Goal: Task Accomplishment & Management: Use online tool/utility

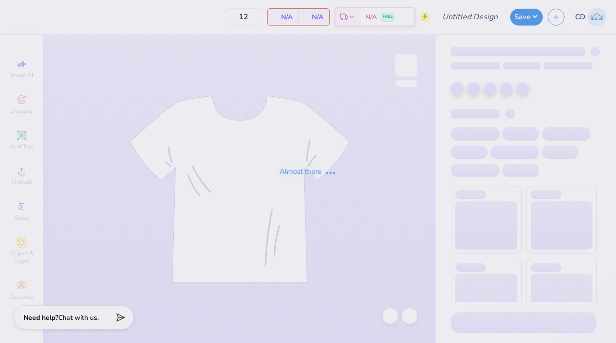
type input "Phi Mu Mad Plaid"
type input "36"
type input "Phi Mu Mad Plaid"
type input "36"
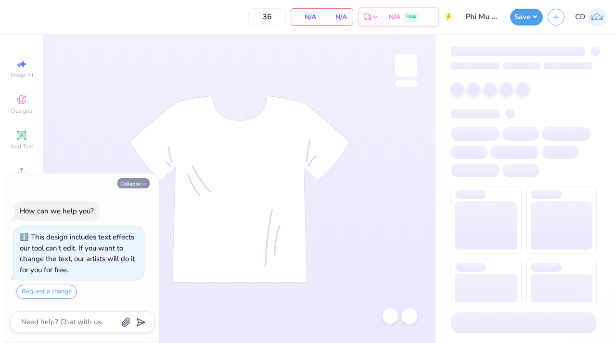
click at [138, 187] on button "Collapse" at bounding box center [133, 183] width 32 height 10
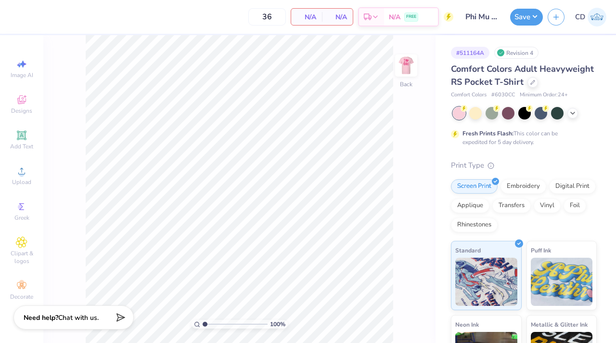
type textarea "x"
click at [572, 116] on icon at bounding box center [573, 112] width 8 height 8
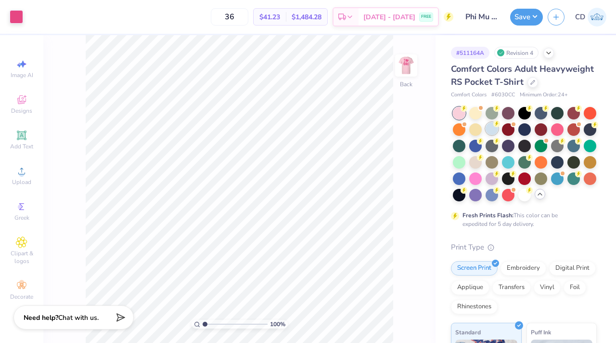
click at [498, 135] on div at bounding box center [491, 128] width 13 height 13
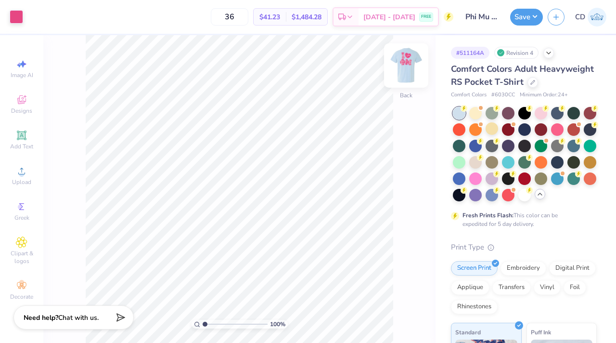
click at [405, 67] on img at bounding box center [406, 65] width 38 height 38
click at [523, 19] on button "Save" at bounding box center [526, 15] width 33 height 17
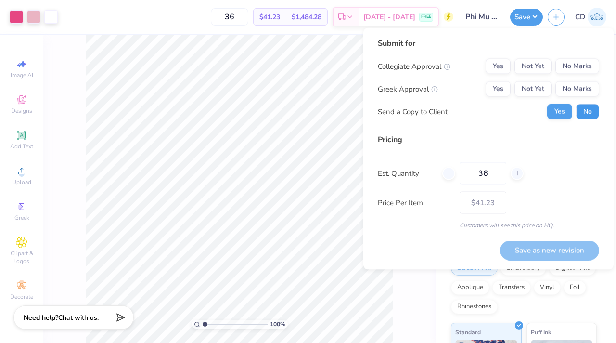
click at [584, 107] on button "No" at bounding box center [587, 111] width 23 height 15
click at [536, 81] on button "Not Yet" at bounding box center [532, 88] width 37 height 15
click at [563, 67] on button "No Marks" at bounding box center [577, 66] width 44 height 15
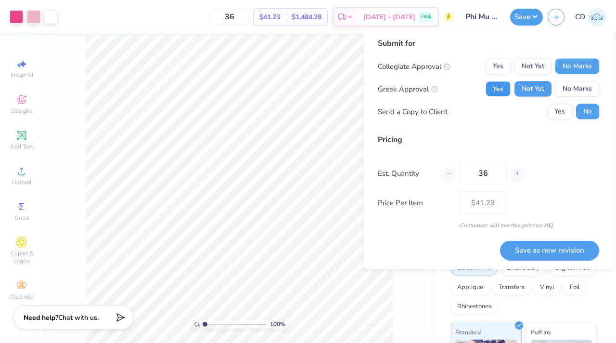
click at [500, 85] on button "Yes" at bounding box center [497, 88] width 25 height 15
click at [537, 95] on button "Not Yet" at bounding box center [532, 88] width 37 height 15
click at [48, 17] on div at bounding box center [50, 15] width 13 height 13
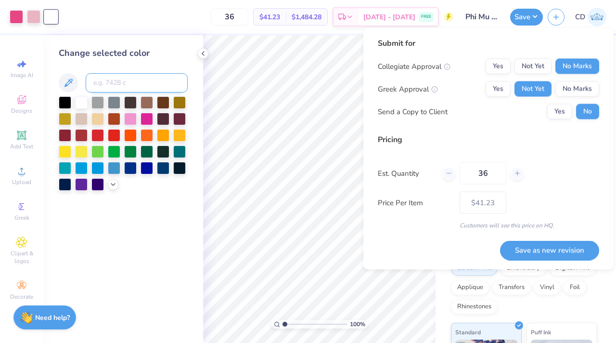
click at [94, 78] on input at bounding box center [137, 82] width 102 height 19
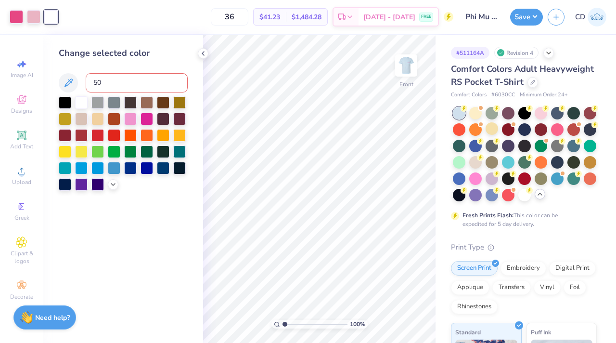
type input "509"
click at [396, 315] on div at bounding box center [390, 315] width 15 height 15
click at [82, 105] on div at bounding box center [81, 101] width 13 height 13
click at [383, 317] on div at bounding box center [390, 315] width 15 height 15
click at [204, 53] on icon at bounding box center [203, 54] width 8 height 8
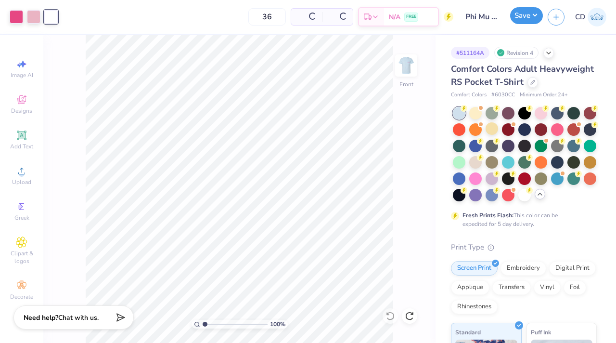
click at [526, 17] on button "Save" at bounding box center [526, 15] width 33 height 17
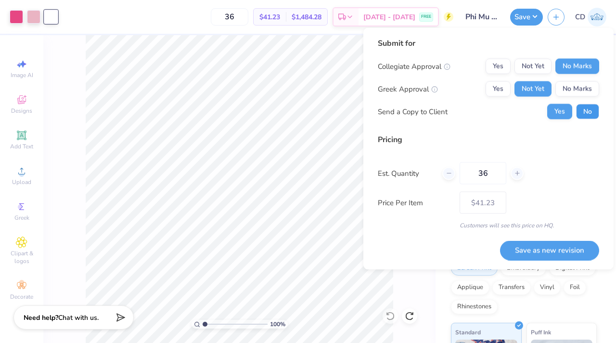
click at [587, 112] on button "No" at bounding box center [587, 111] width 23 height 15
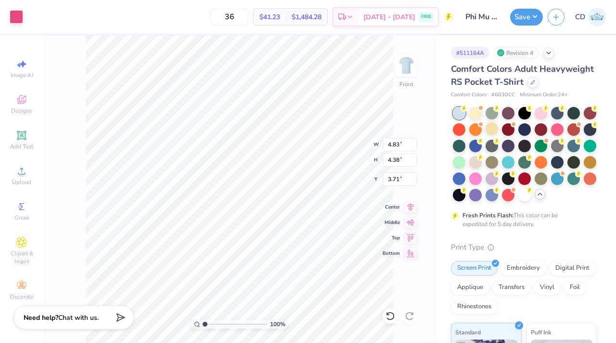
type input "4.83"
type input "4.38"
type input "3.71"
